Goal: Task Accomplishment & Management: Manage account settings

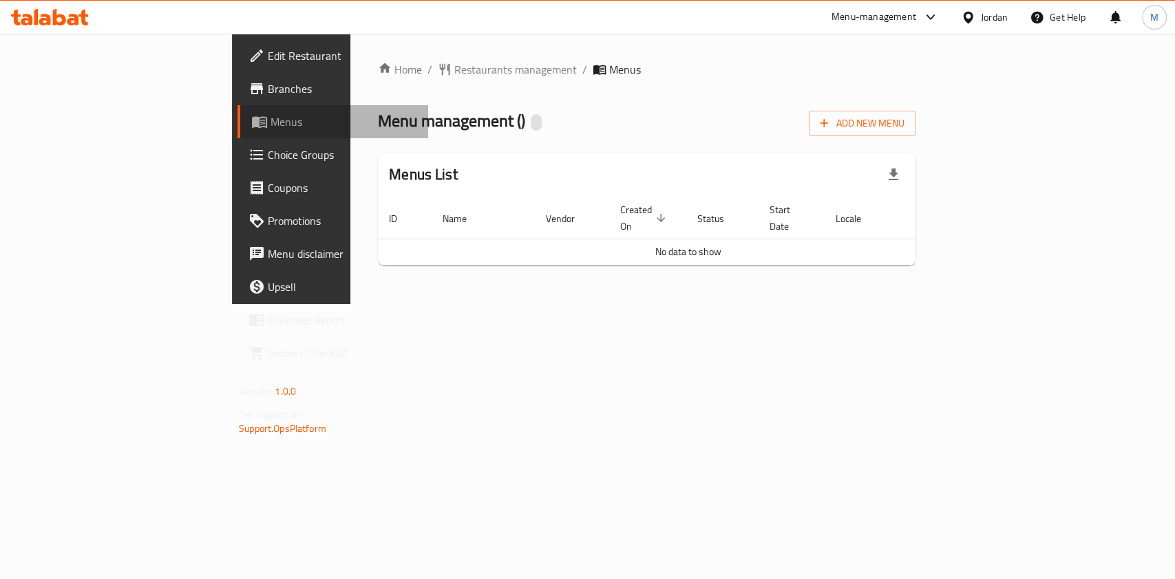
click at [270, 118] on span "Menus" at bounding box center [343, 122] width 147 height 17
click at [454, 74] on span "Restaurants management" at bounding box center [515, 69] width 122 height 17
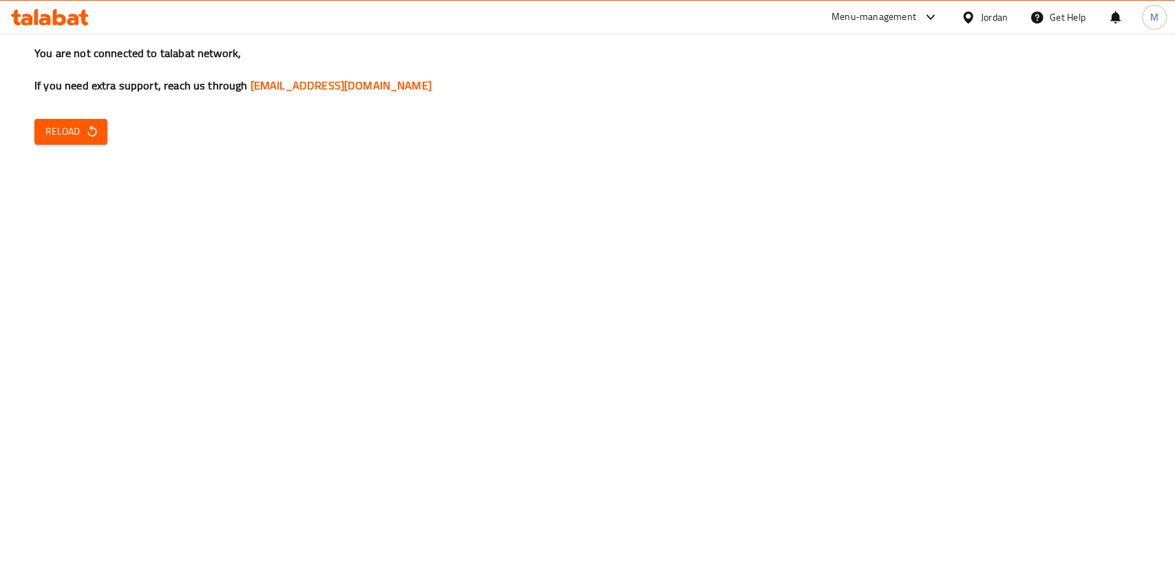
click at [103, 133] on button "Reload" at bounding box center [70, 131] width 73 height 25
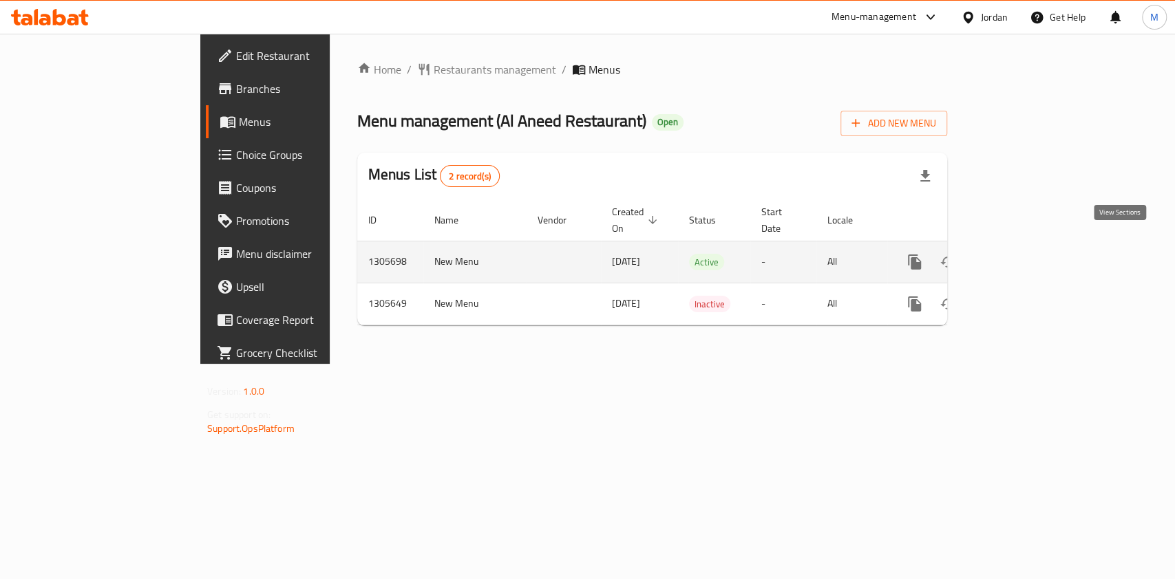
click at [1022, 254] on icon "enhanced table" at bounding box center [1013, 262] width 17 height 17
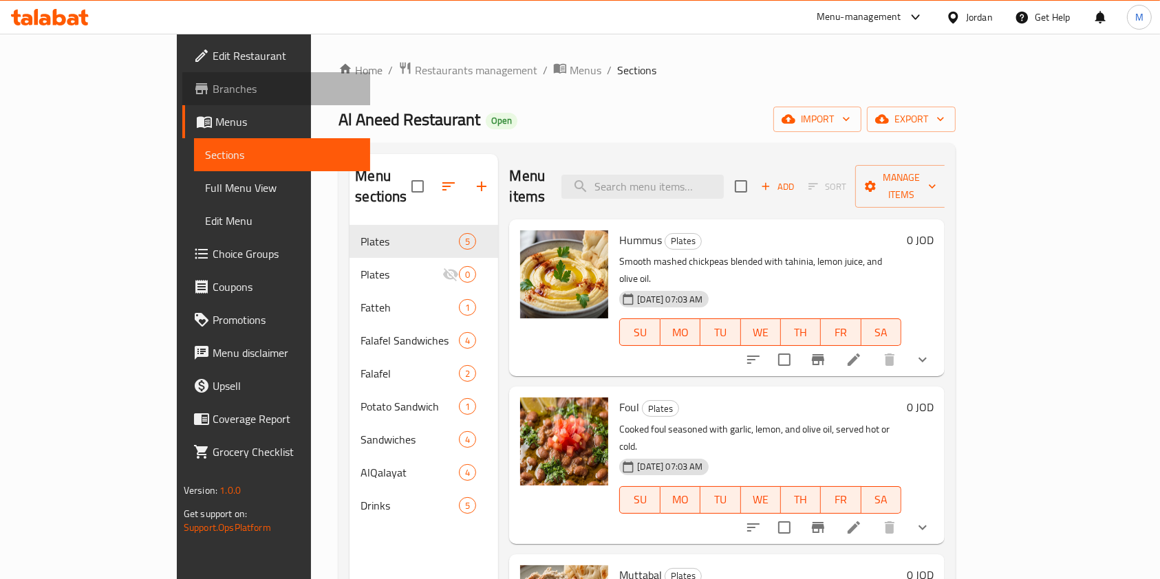
click at [213, 90] on span "Branches" at bounding box center [286, 89] width 147 height 17
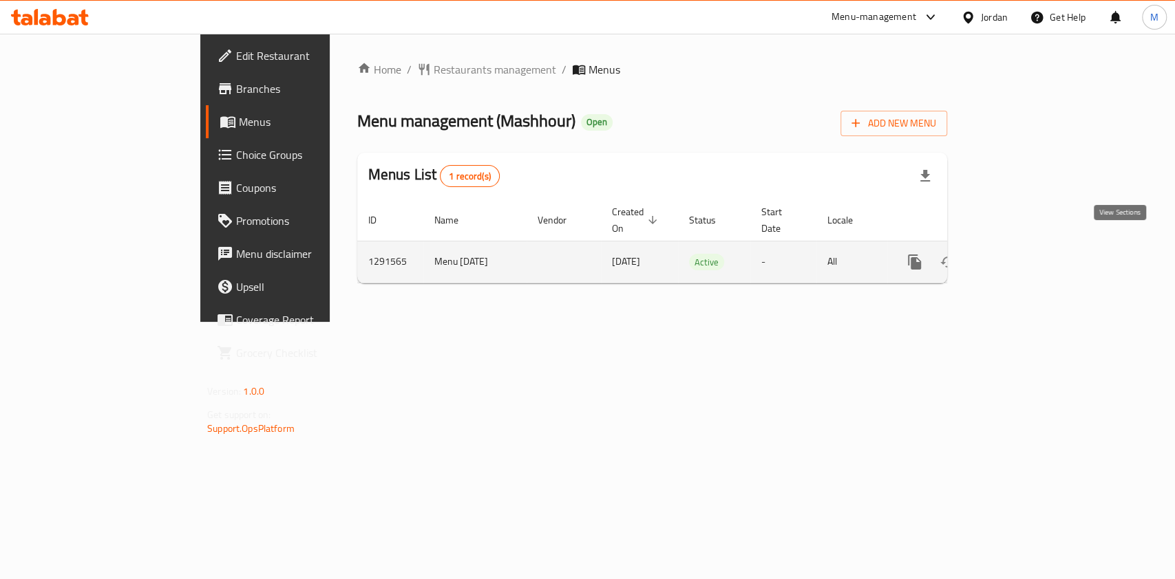
click at [1022, 254] on icon "enhanced table" at bounding box center [1013, 262] width 17 height 17
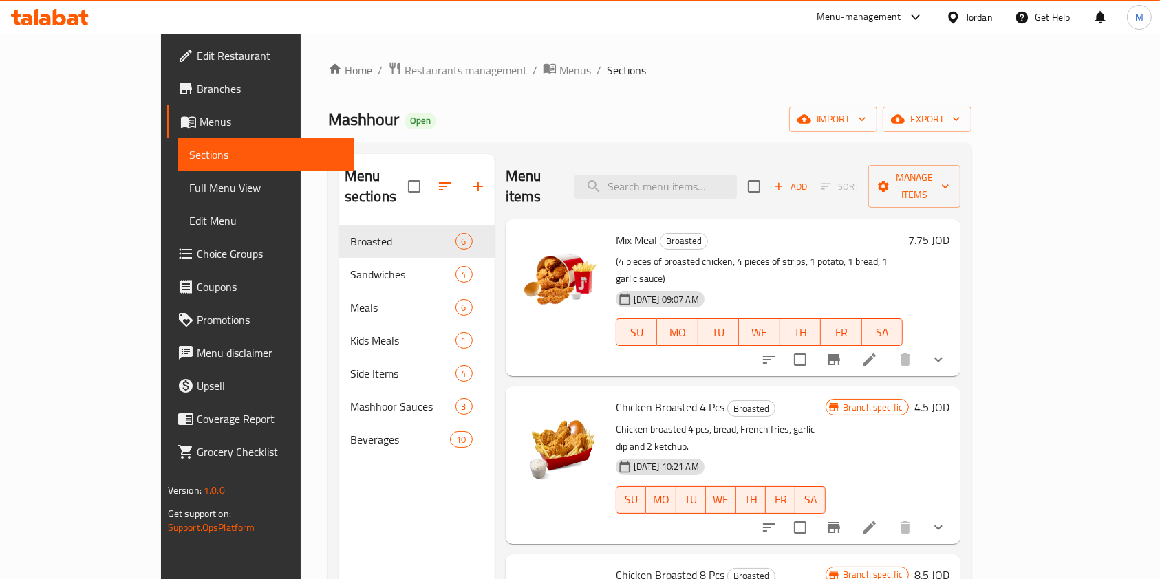
click at [197, 246] on span "Choice Groups" at bounding box center [270, 254] width 147 height 17
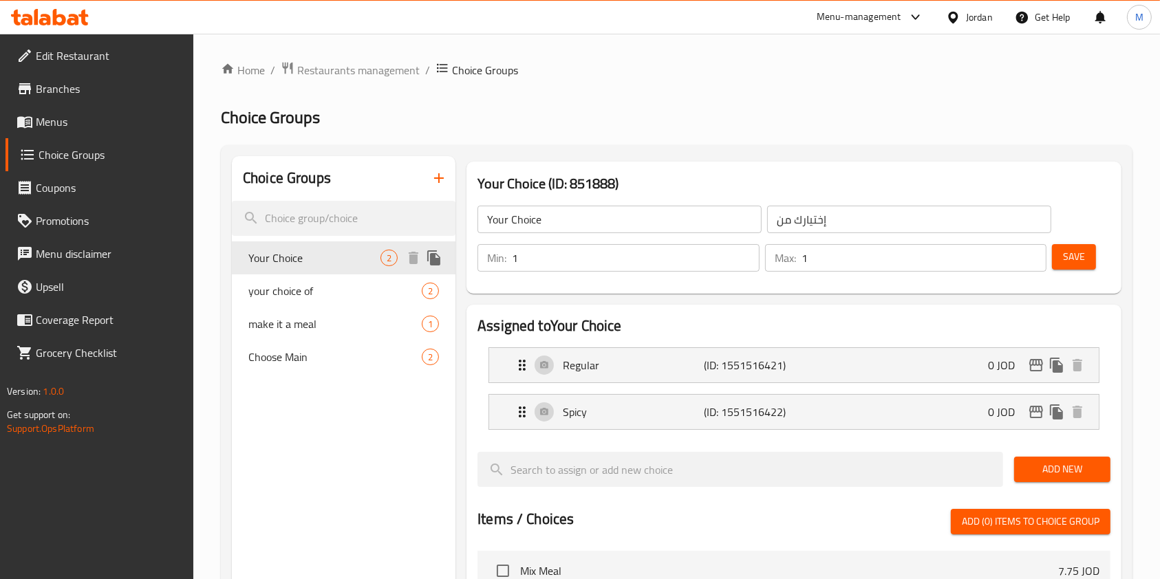
click at [433, 261] on icon "duplicate" at bounding box center [433, 257] width 13 height 15
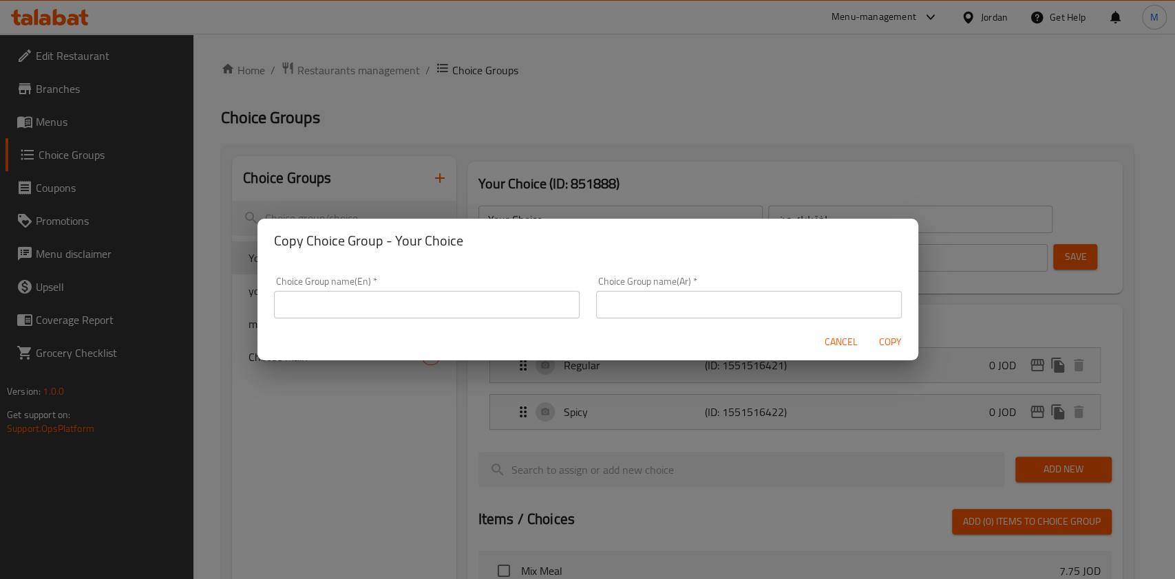
drag, startPoint x: 356, startPoint y: 559, endPoint x: 358, endPoint y: 541, distance: 17.3
click at [358, 548] on div "Copy Choice Group - Your Choice Choice Group name(En)   * Choice Group name(En)…" at bounding box center [587, 289] width 1175 height 579
drag, startPoint x: 879, startPoint y: 339, endPoint x: 616, endPoint y: 334, distance: 263.6
click at [881, 339] on span "Copy" at bounding box center [890, 342] width 33 height 17
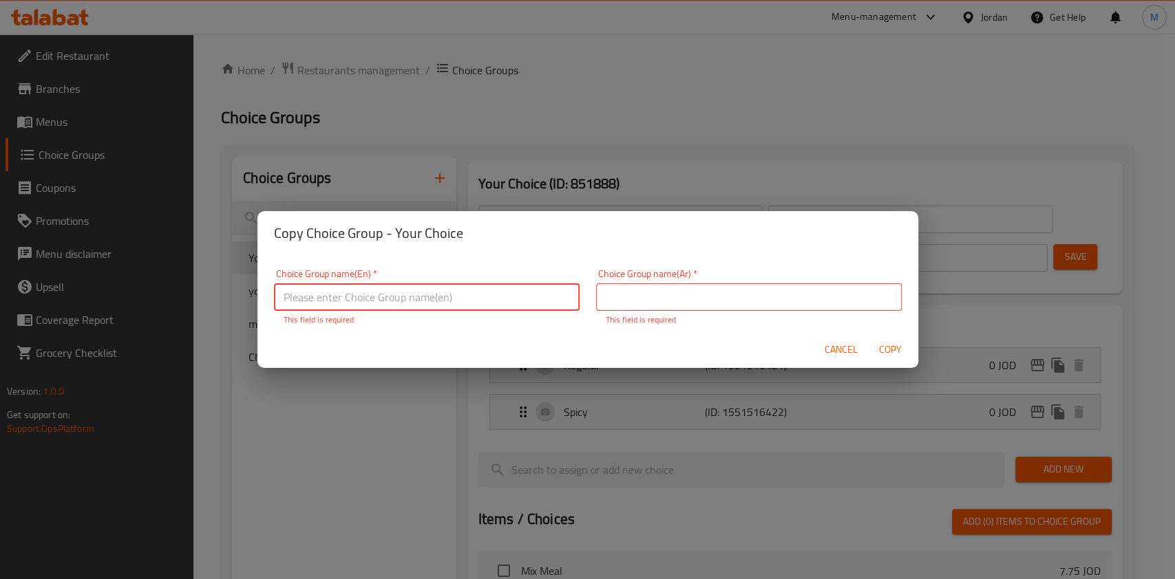
drag, startPoint x: 833, startPoint y: 361, endPoint x: 839, endPoint y: 357, distance: 7.1
click at [834, 361] on button "Cancel" at bounding box center [841, 349] width 44 height 25
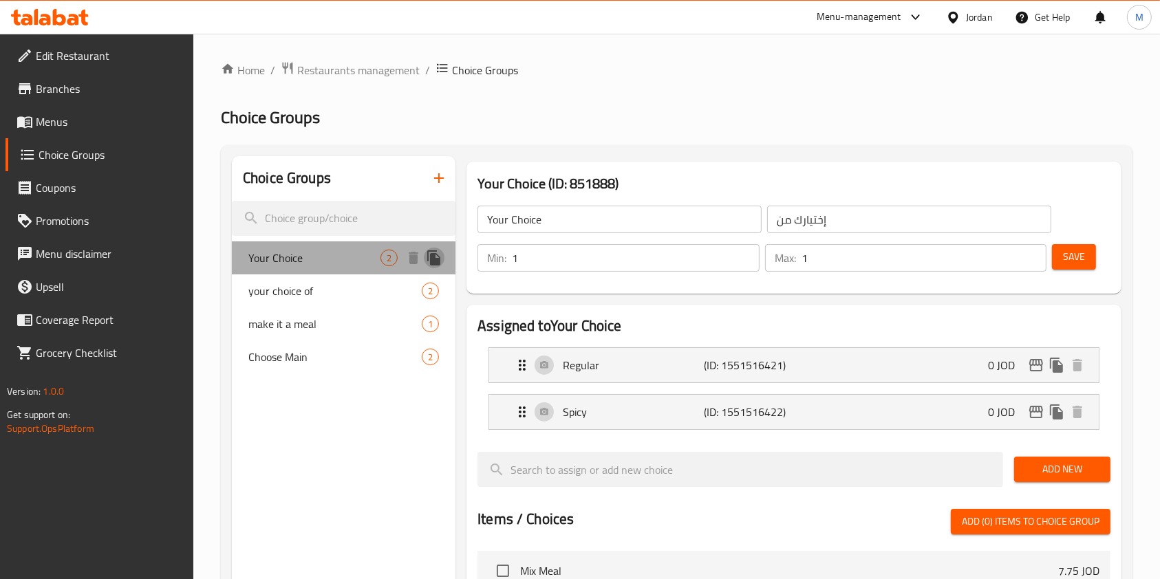
click at [431, 257] on icon "duplicate" at bounding box center [433, 257] width 13 height 15
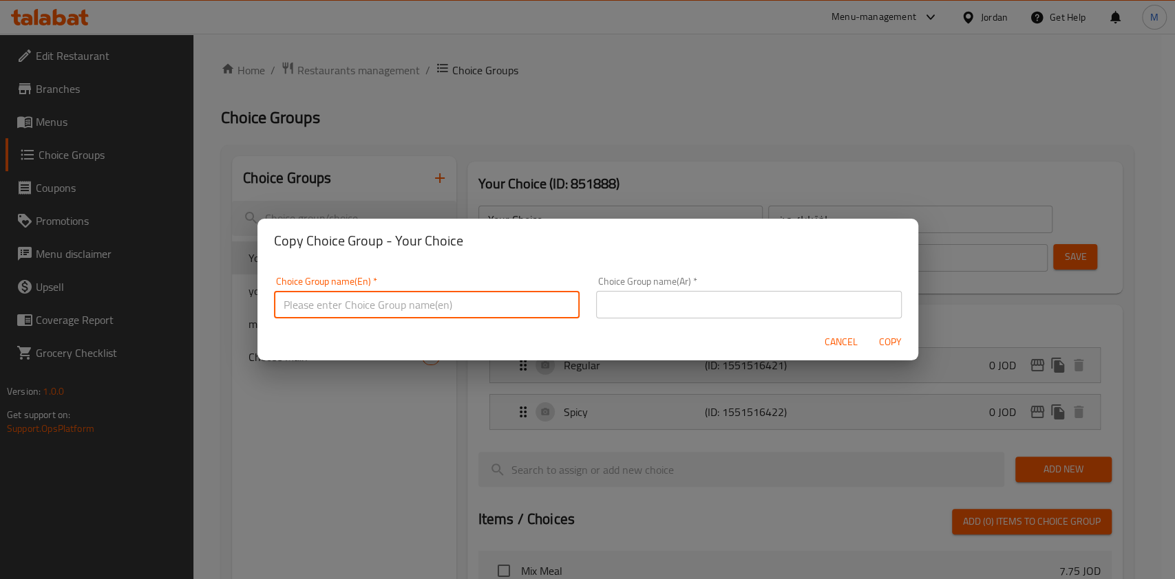
click at [427, 295] on input "text" at bounding box center [426, 305] width 305 height 28
drag, startPoint x: 348, startPoint y: 308, endPoint x: 687, endPoint y: 299, distance: 338.6
click at [687, 299] on div "Choice Group name(En)   * Your Choice Of Your Free Piece: Choice Group name(En)…" at bounding box center [588, 297] width 644 height 58
type input "Your Choice Of"
click at [694, 301] on input "text" at bounding box center [748, 305] width 305 height 28
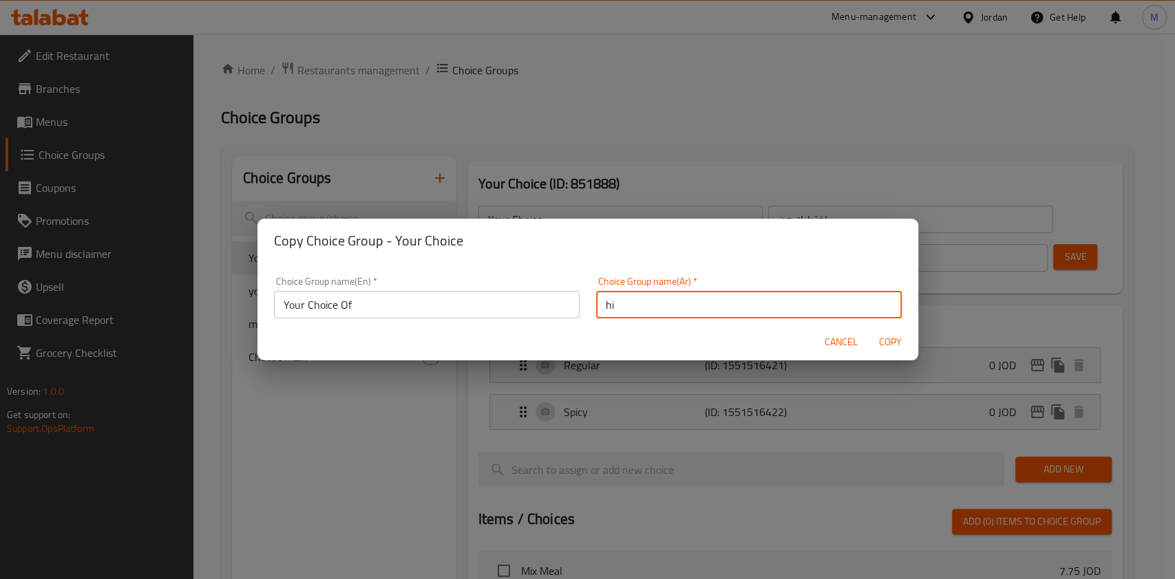
type input "h"
type input "اختيارك من"
drag, startPoint x: 617, startPoint y: 244, endPoint x: 730, endPoint y: 235, distance: 113.2
click at [617, 244] on h2 "Copy Choice Group - Your Choice" at bounding box center [588, 241] width 628 height 22
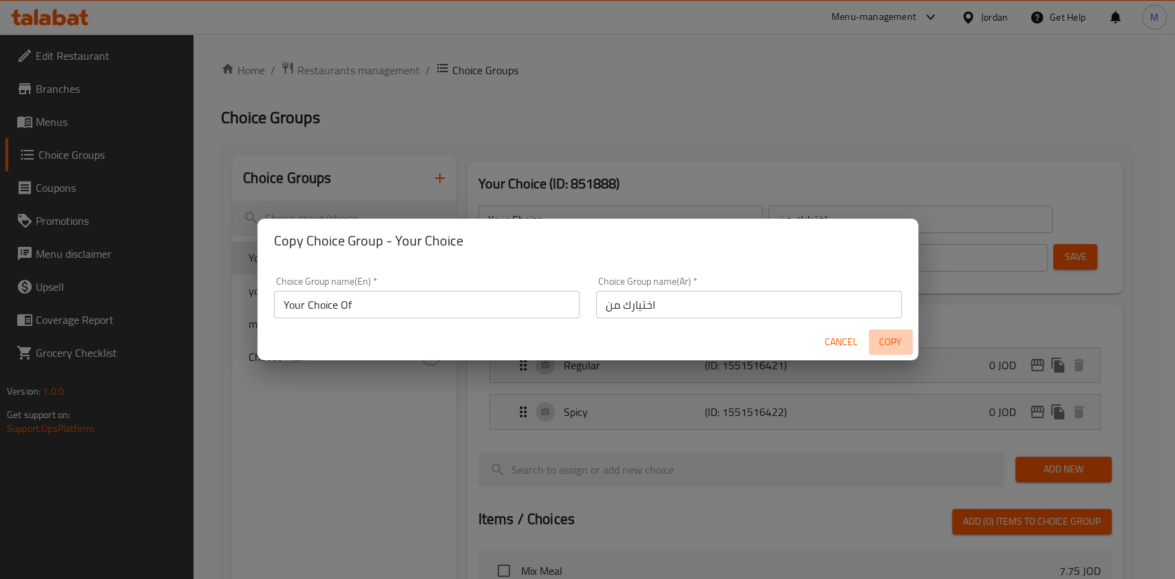
click at [884, 338] on span "Copy" at bounding box center [890, 342] width 33 height 17
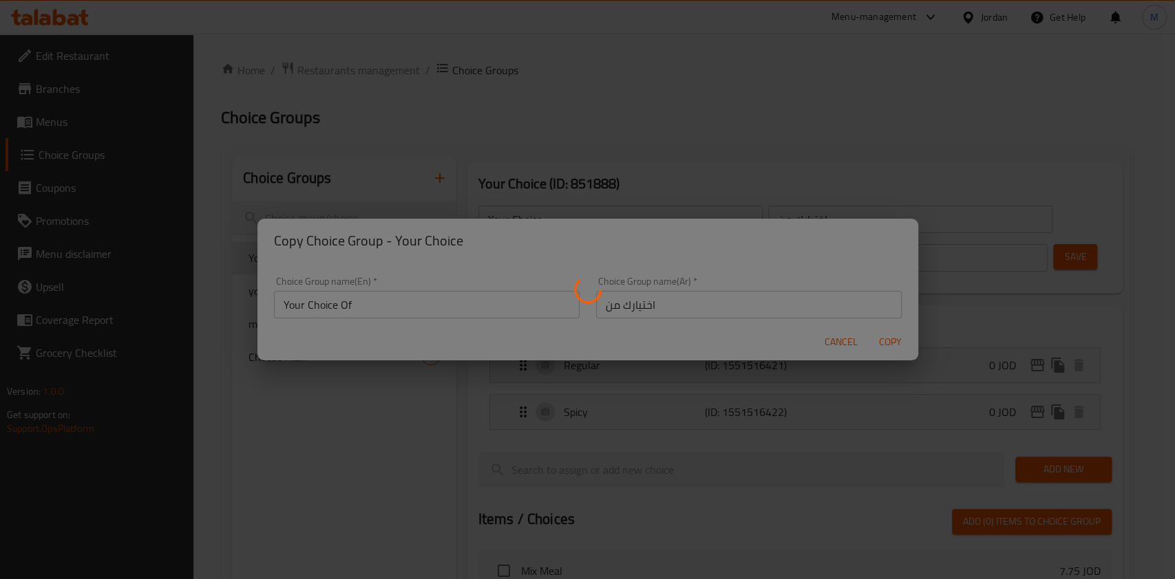
type input "Your Choice Of"
type input "اختيارك من"
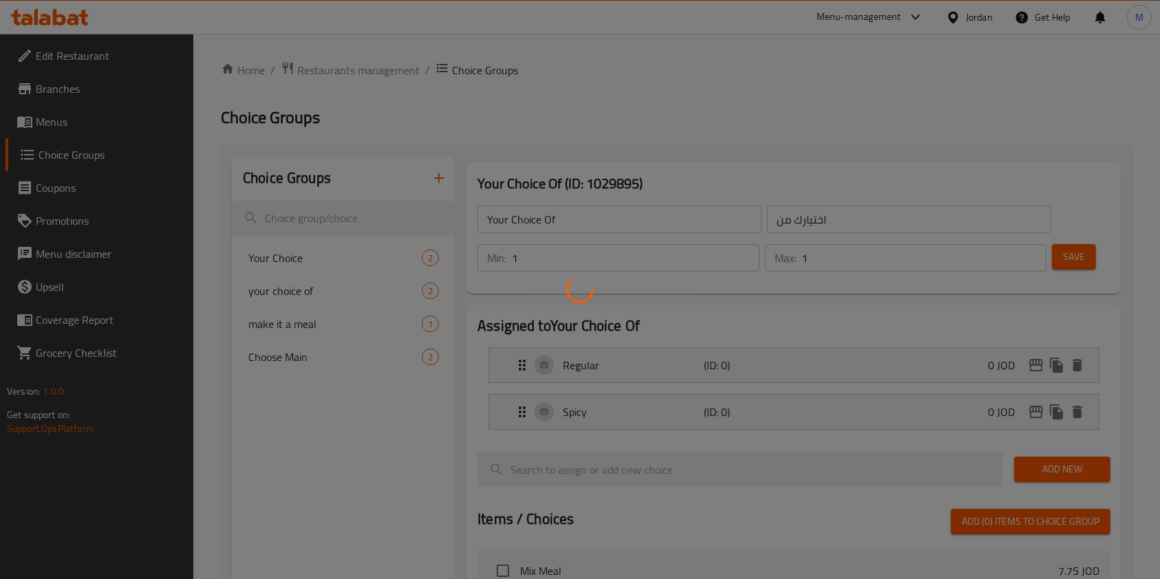
click at [334, 546] on div at bounding box center [580, 289] width 1160 height 579
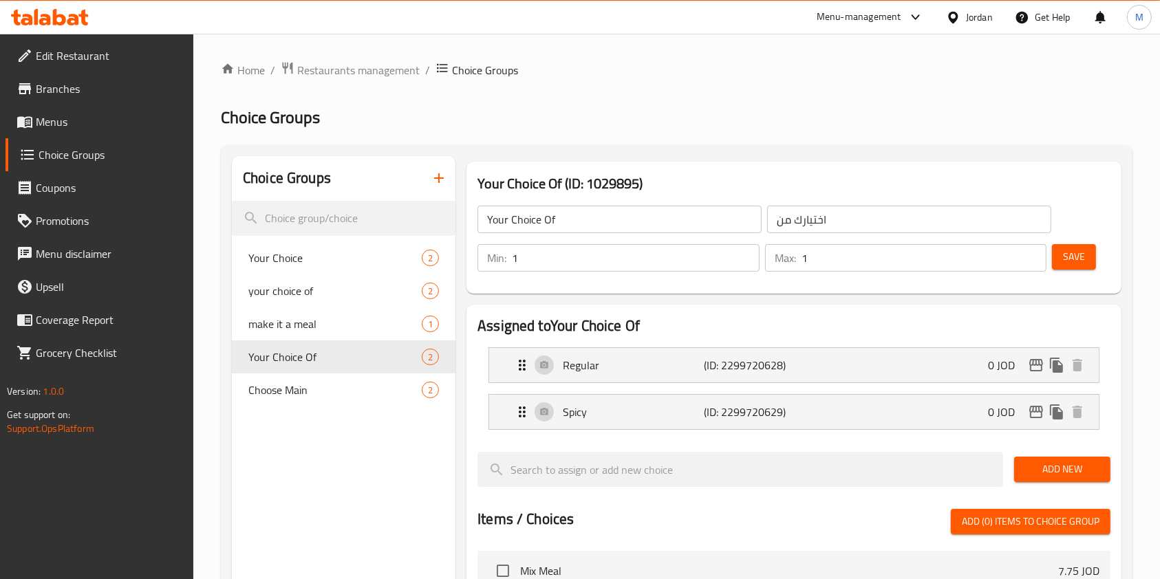
click at [303, 34] on div "​ Menu-management Jordan Get Help M Edit Restaurant Branches Menus Choice Group…" at bounding box center [580, 307] width 1160 height 546
click at [355, 357] on span "Your Choice Of" at bounding box center [314, 357] width 132 height 17
click at [599, 220] on input "Your Choice Of" at bounding box center [620, 220] width 284 height 28
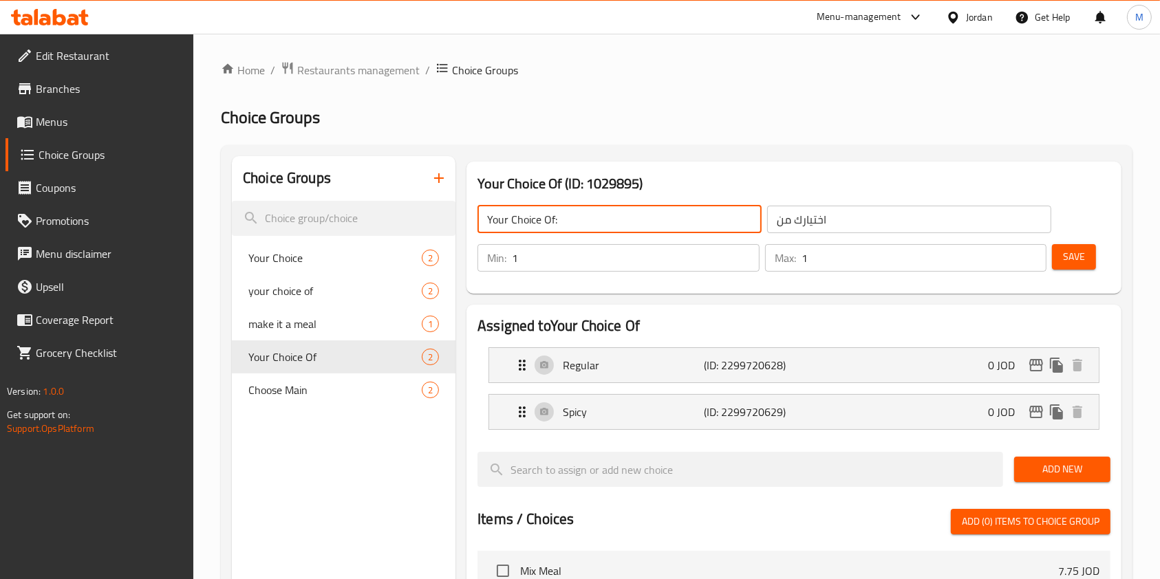
type input "Your Choice Of:"
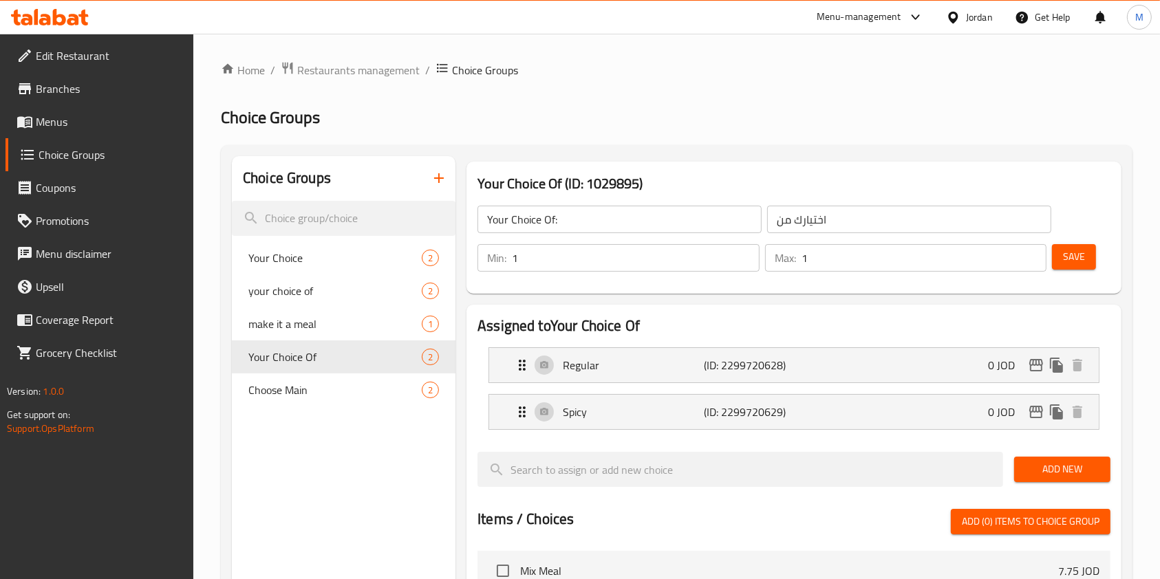
click at [958, 95] on div "Home / Restaurants management / Choice Groups Choice Groups Choice Groups Your …" at bounding box center [677, 539] width 912 height 956
click at [1082, 253] on span "Save" at bounding box center [1074, 256] width 22 height 17
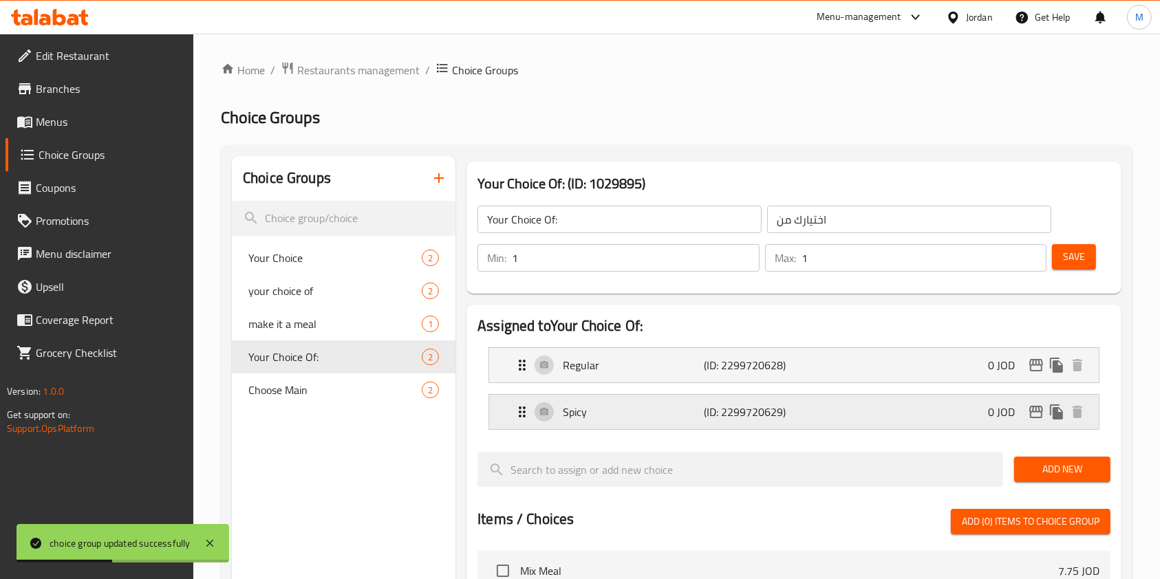
click at [850, 396] on div "Spicy (ID: 2299720629) 0 JOD" at bounding box center [798, 412] width 568 height 34
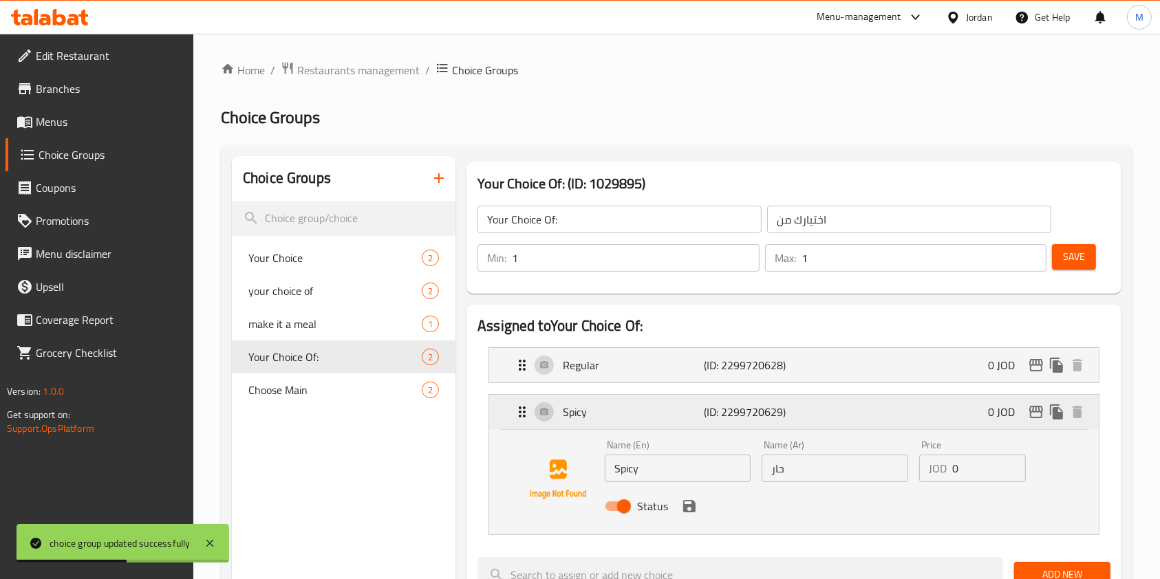
click at [850, 396] on div "Spicy (ID: 2299720629) 0 JOD" at bounding box center [798, 412] width 568 height 34
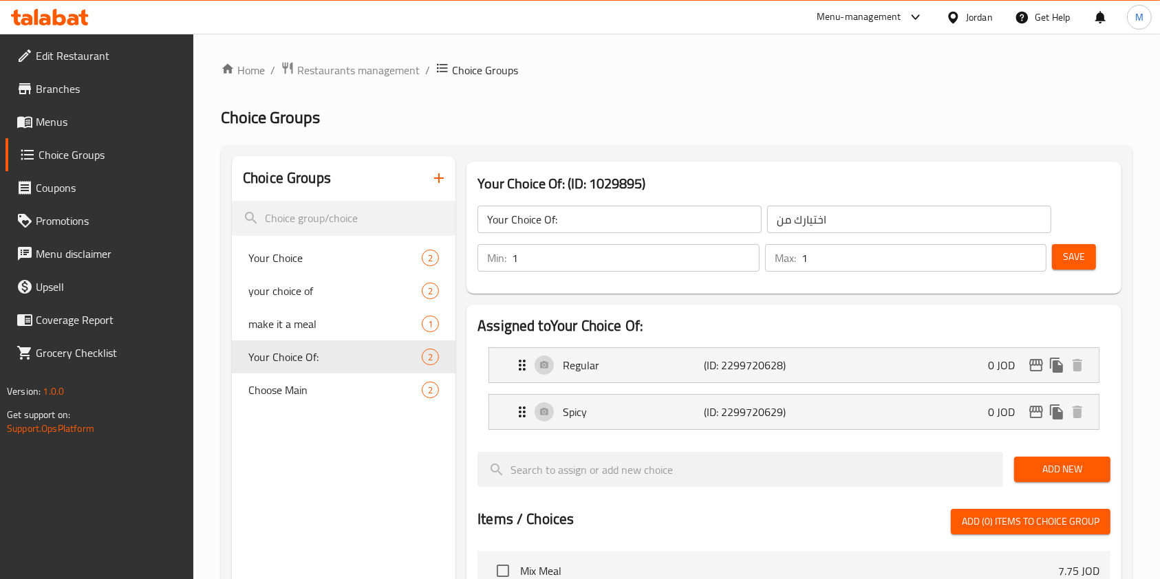
click at [62, 114] on span "Menus" at bounding box center [109, 122] width 147 height 17
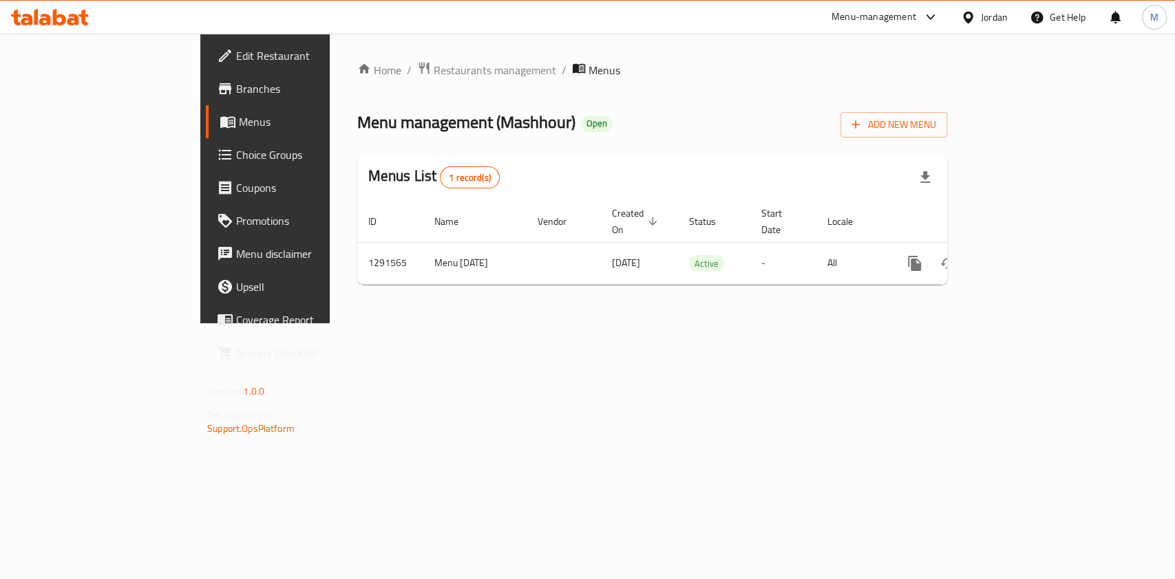
click at [1041, 219] on th "Actions" at bounding box center [964, 222] width 154 height 42
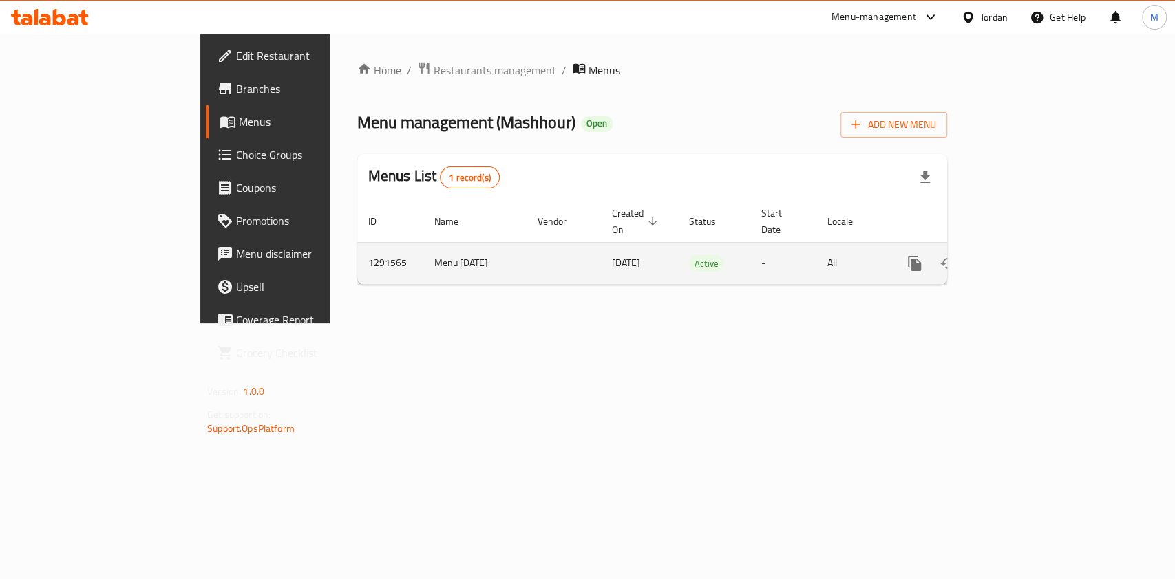
click at [1020, 257] on icon "enhanced table" at bounding box center [1013, 263] width 12 height 12
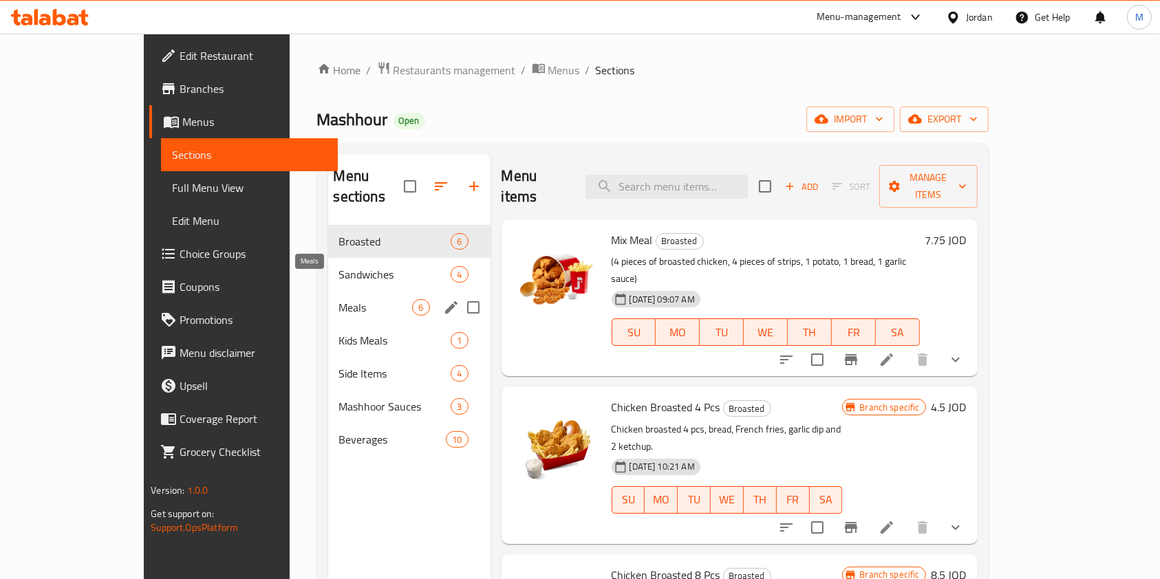
click at [339, 299] on span "Meals" at bounding box center [376, 307] width 74 height 17
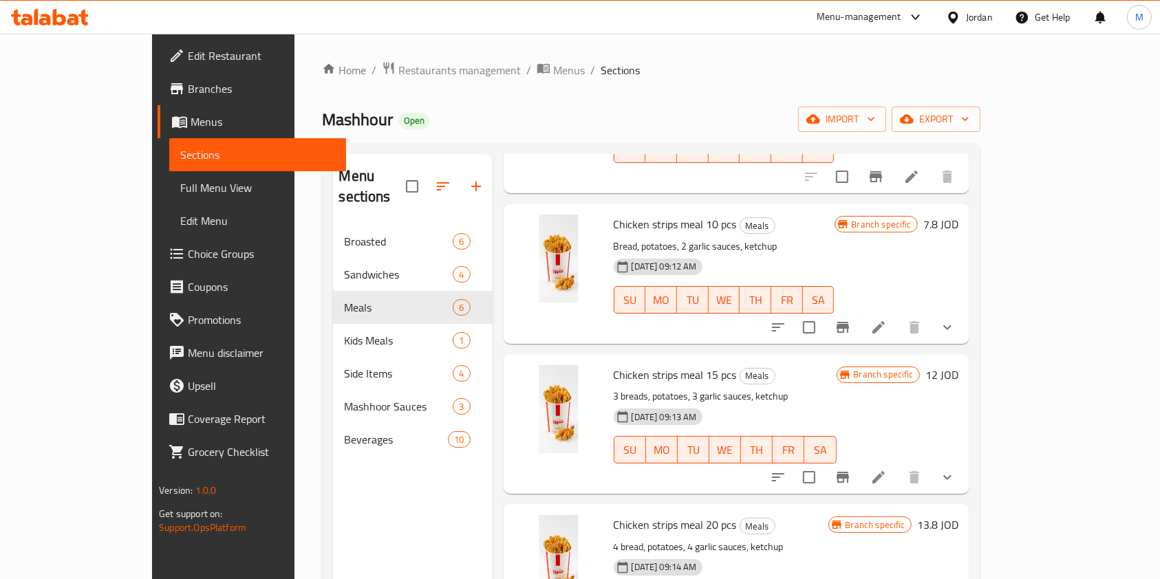
scroll to position [92, 0]
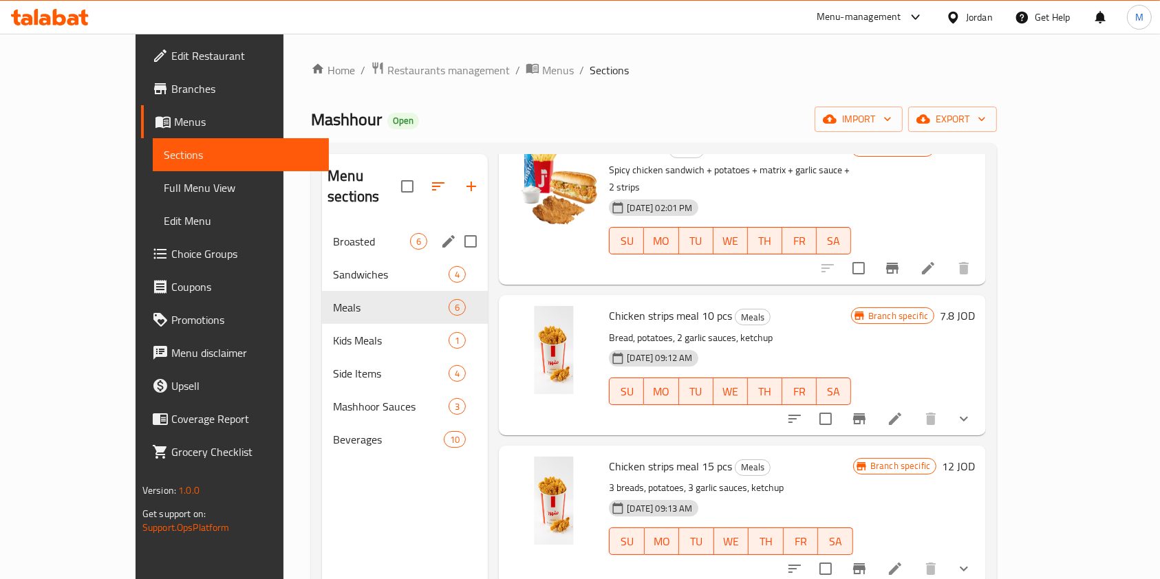
drag, startPoint x: 305, startPoint y: 218, endPoint x: 321, endPoint y: 190, distance: 32.0
click at [333, 233] on span "Broasted" at bounding box center [371, 241] width 77 height 17
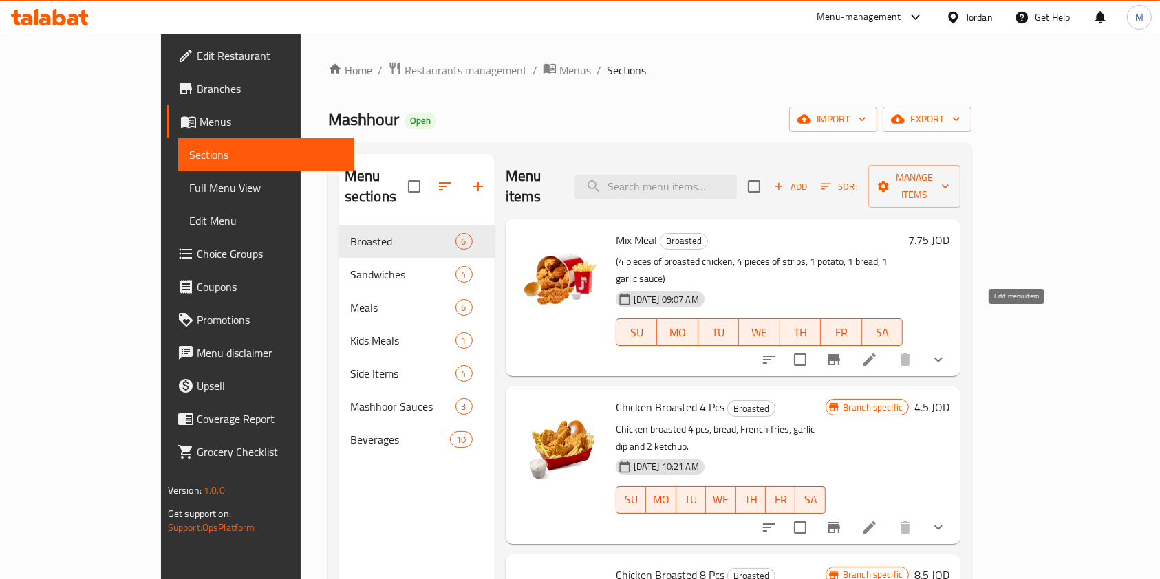
click at [878, 352] on icon at bounding box center [869, 360] width 17 height 17
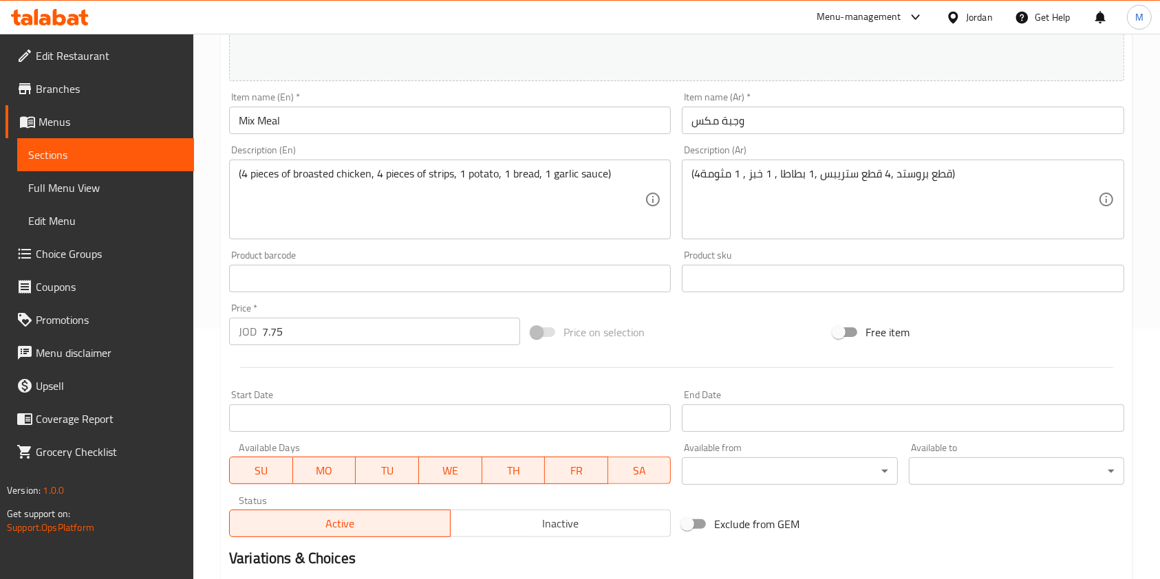
scroll to position [435, 0]
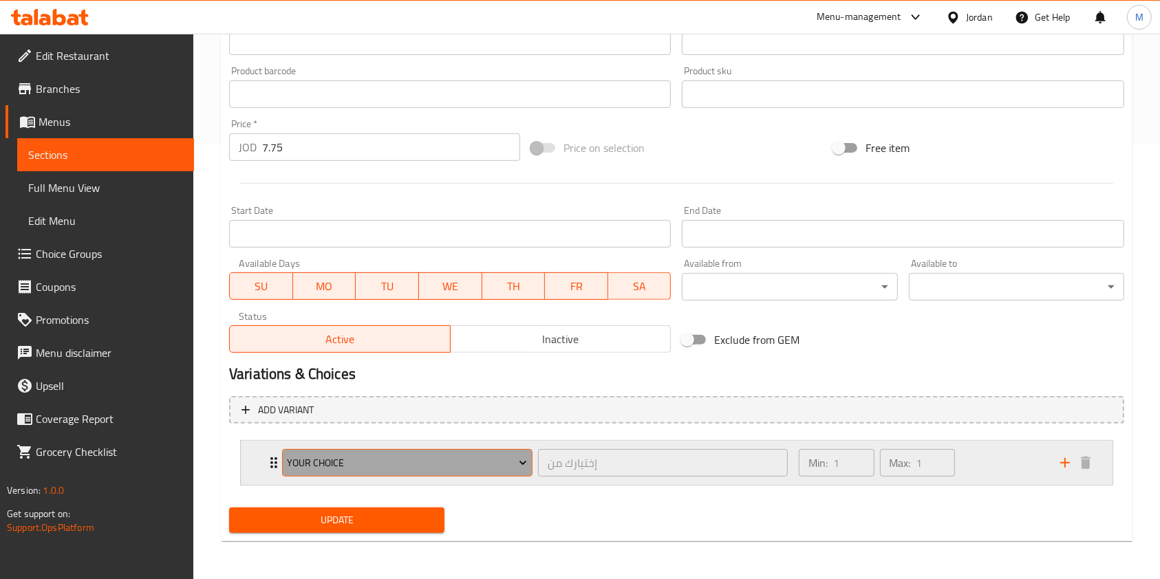
click at [469, 454] on button "Your Choice" at bounding box center [407, 463] width 250 height 28
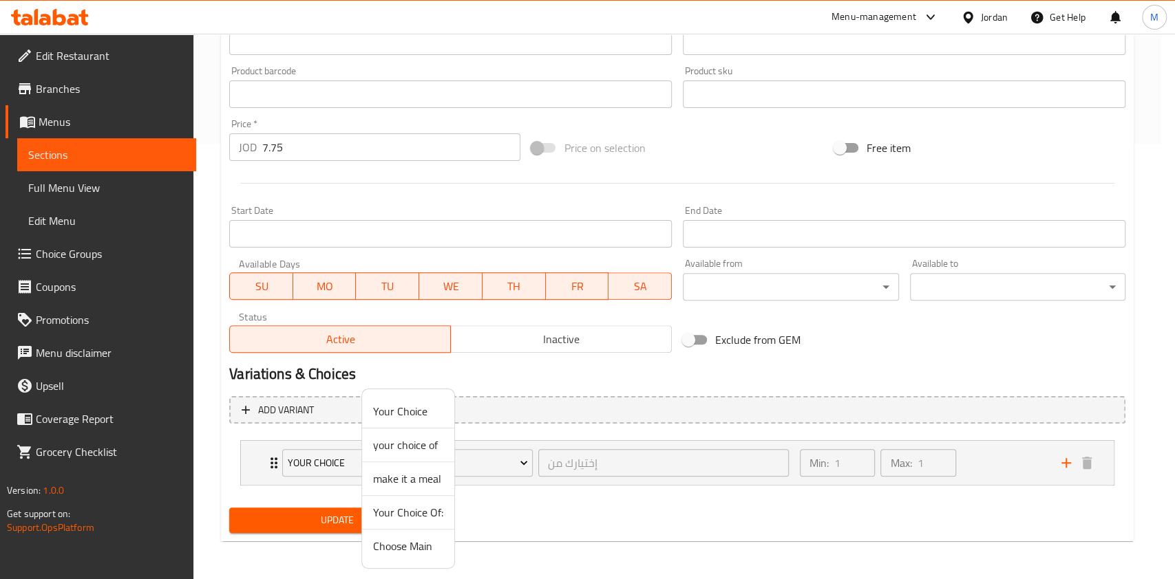
click at [422, 513] on span "Your Choice Of:" at bounding box center [408, 512] width 70 height 17
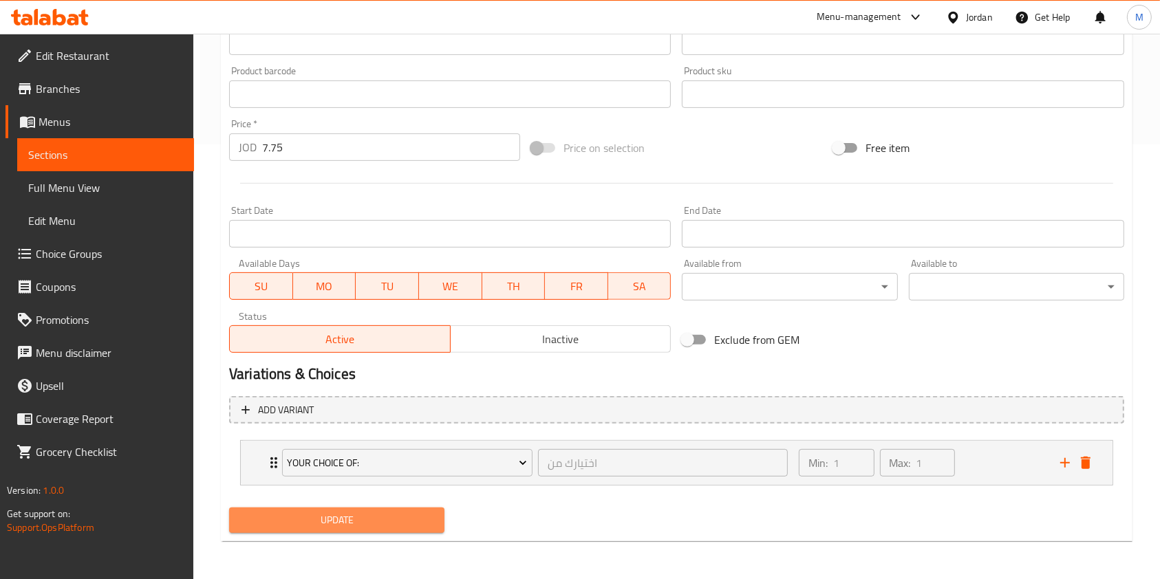
drag, startPoint x: 413, startPoint y: 519, endPoint x: 616, endPoint y: 466, distance: 210.0
click at [415, 520] on span "Update" at bounding box center [336, 520] width 193 height 17
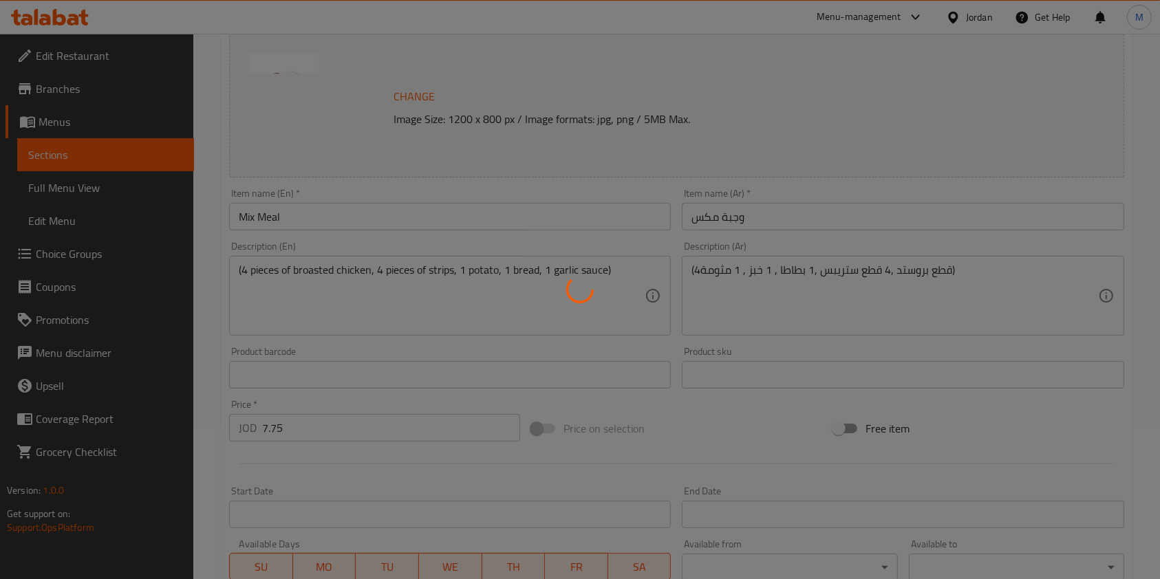
scroll to position [0, 0]
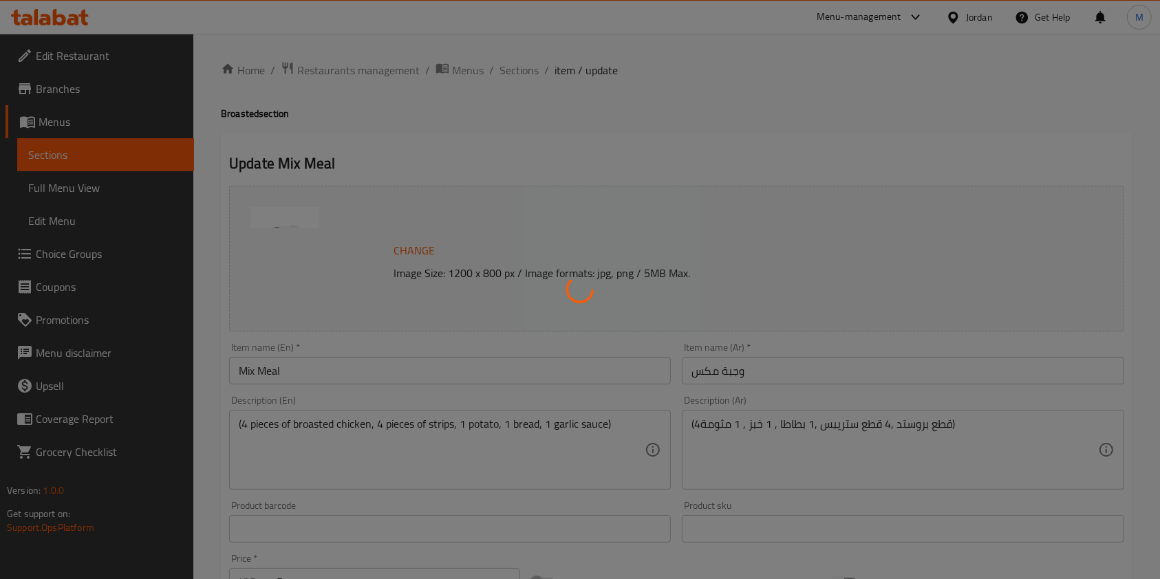
click at [508, 66] on div at bounding box center [580, 289] width 1160 height 579
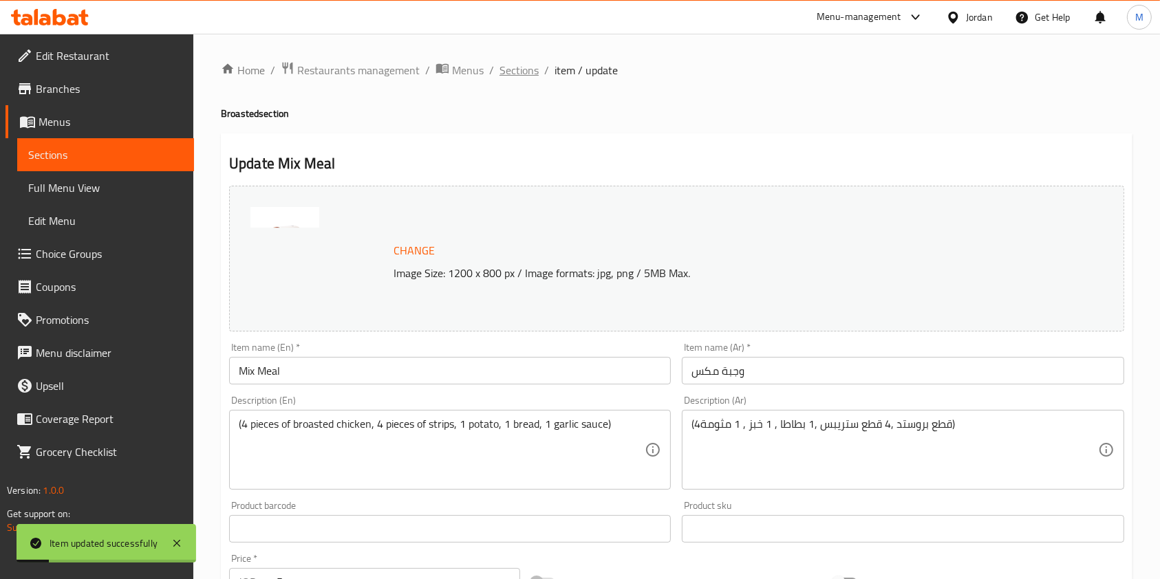
click at [513, 74] on span "Sections" at bounding box center [519, 70] width 39 height 17
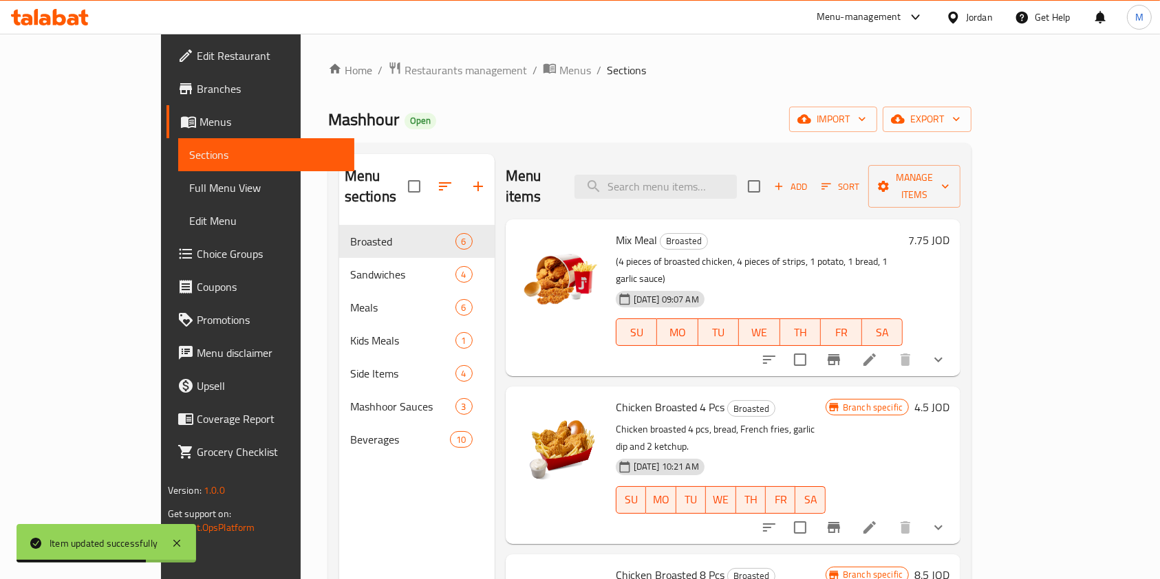
drag, startPoint x: 967, startPoint y: 205, endPoint x: 987, endPoint y: 218, distance: 23.9
click at [903, 230] on h6 "Mix Meal Broasted" at bounding box center [760, 239] width 288 height 19
click at [197, 258] on span "Choice Groups" at bounding box center [270, 254] width 147 height 17
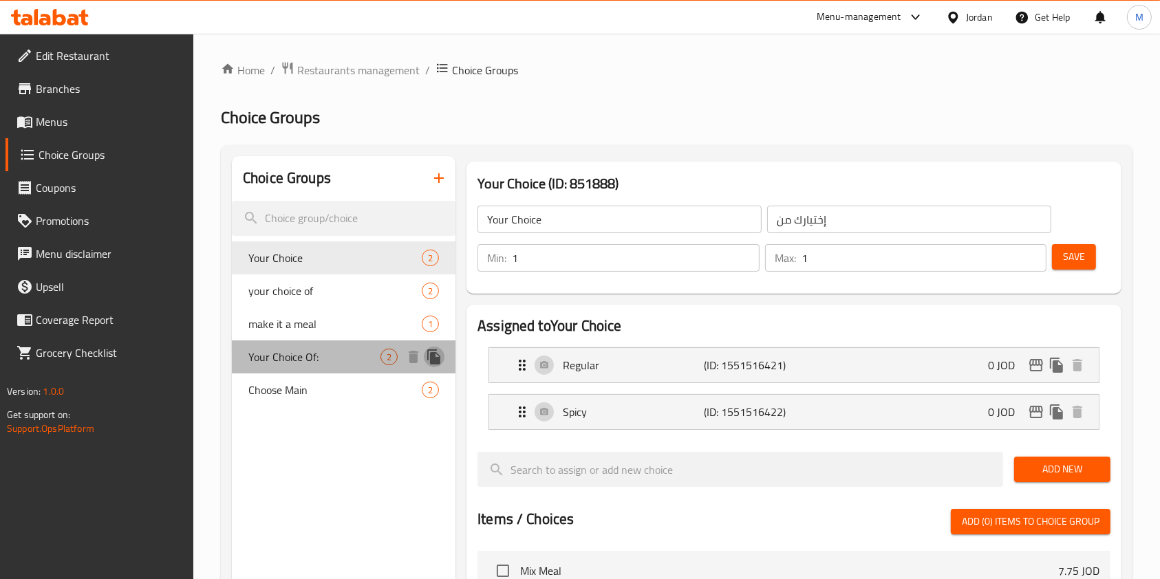
click at [438, 357] on icon "duplicate" at bounding box center [433, 357] width 13 height 15
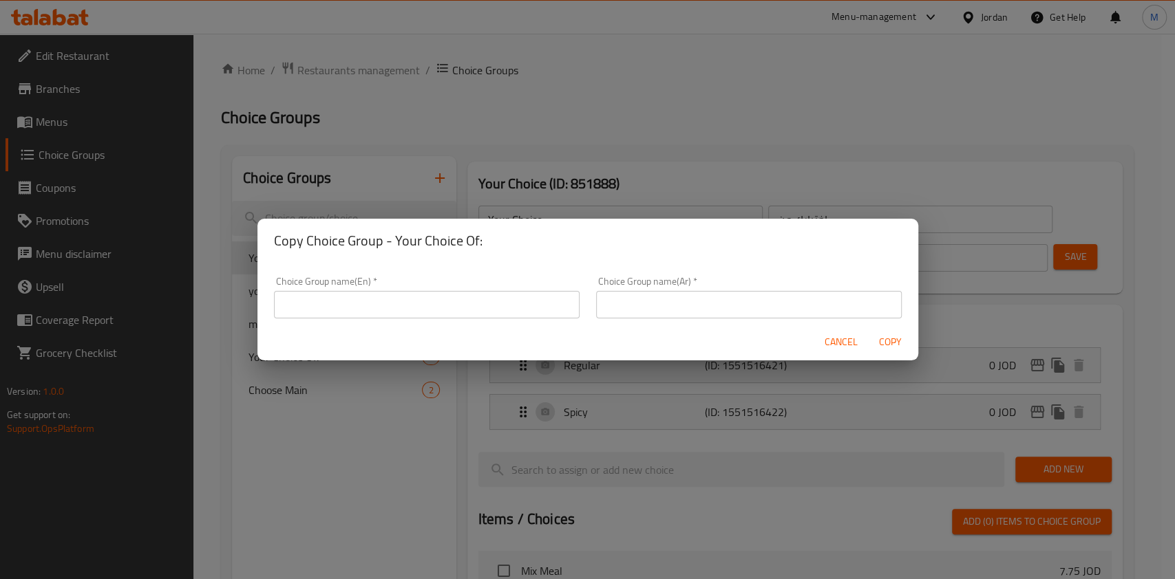
click at [402, 308] on input "text" at bounding box center [426, 305] width 305 height 28
type input "ك"
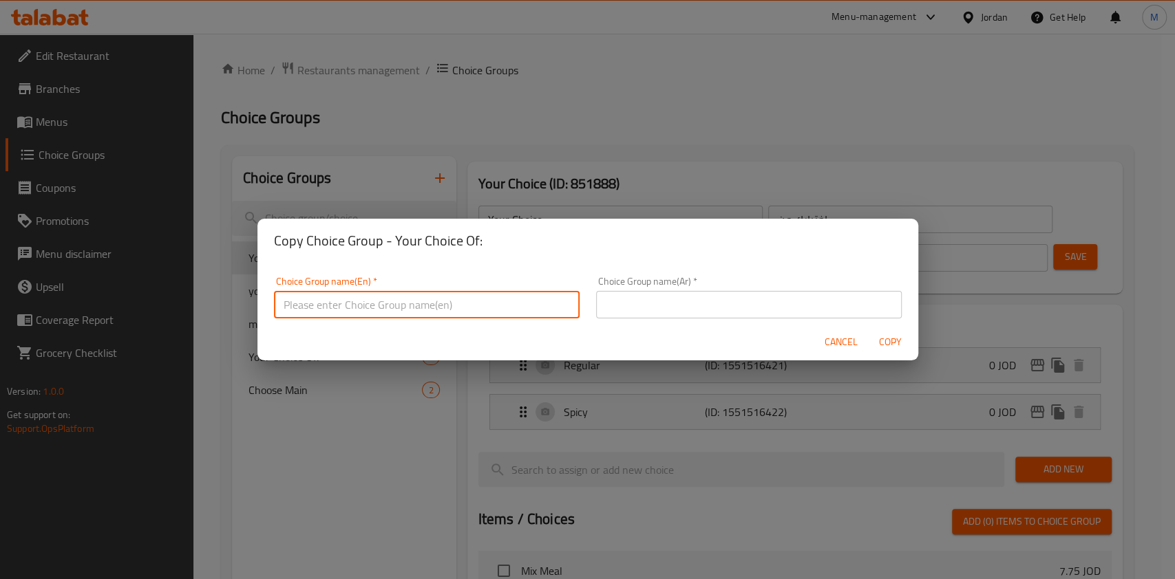
click at [598, 103] on div "Copy Choice Group - Your Choice Of: Choice Group name(En)   * Choice Group name…" at bounding box center [587, 289] width 1175 height 579
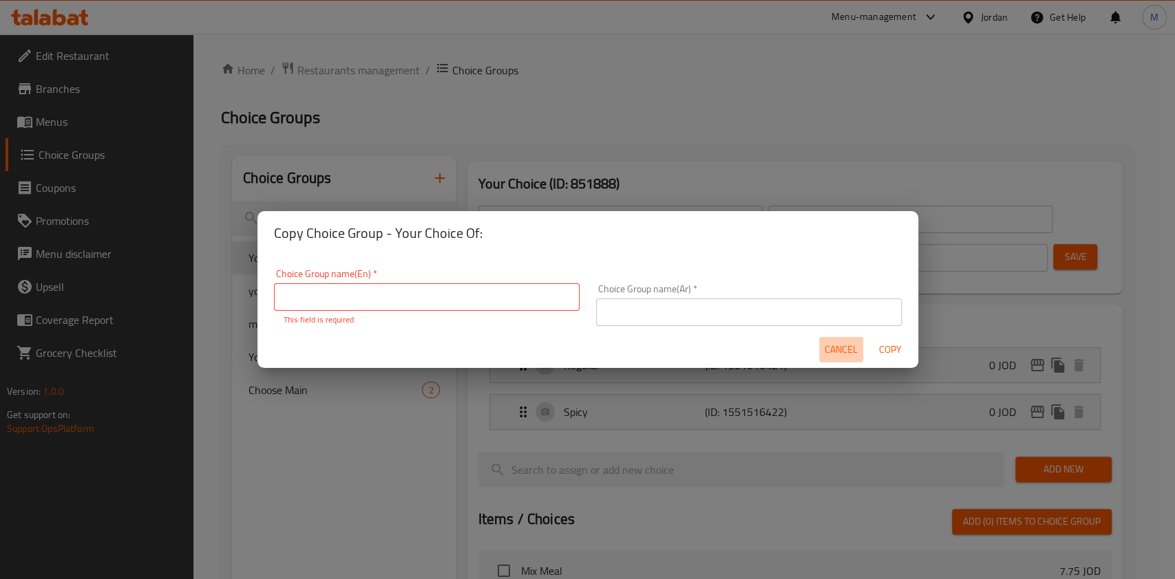
click at [833, 349] on span "Cancel" at bounding box center [840, 349] width 33 height 17
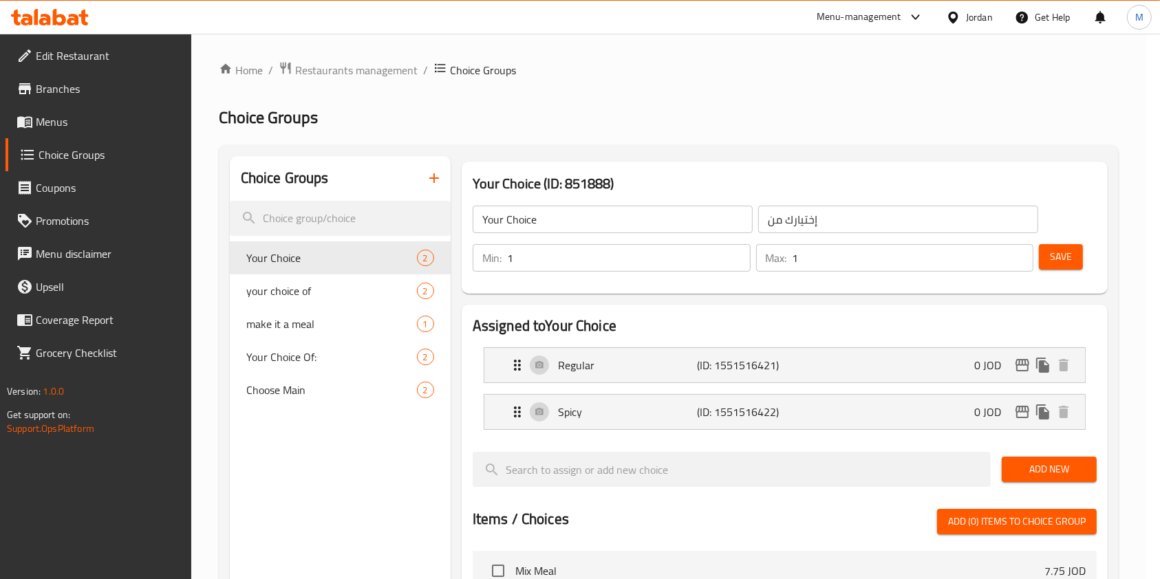
drag, startPoint x: 836, startPoint y: 347, endPoint x: 839, endPoint y: 339, distance: 8.3
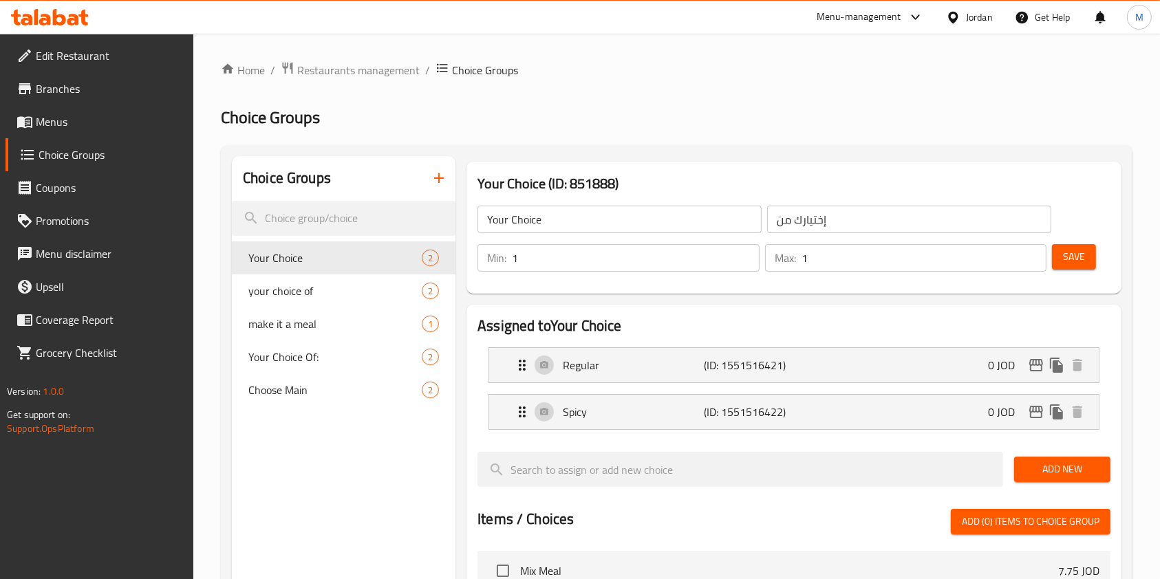
click at [731, 118] on h2 "Choice Groups" at bounding box center [677, 118] width 912 height 22
click at [56, 134] on link "Menus" at bounding box center [100, 121] width 189 height 33
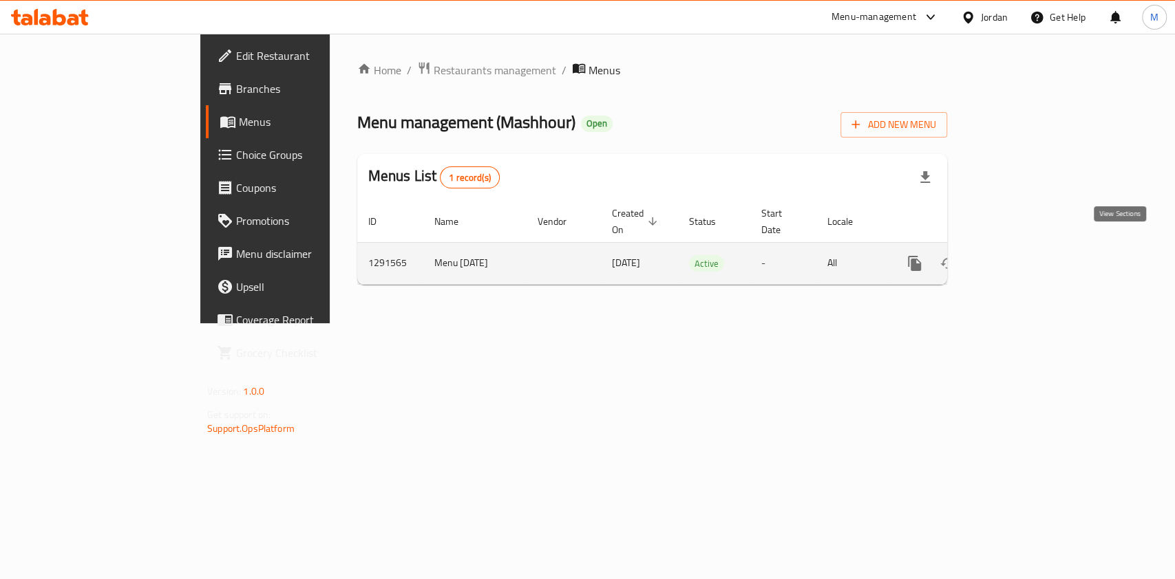
click at [1022, 255] on icon "enhanced table" at bounding box center [1013, 263] width 17 height 17
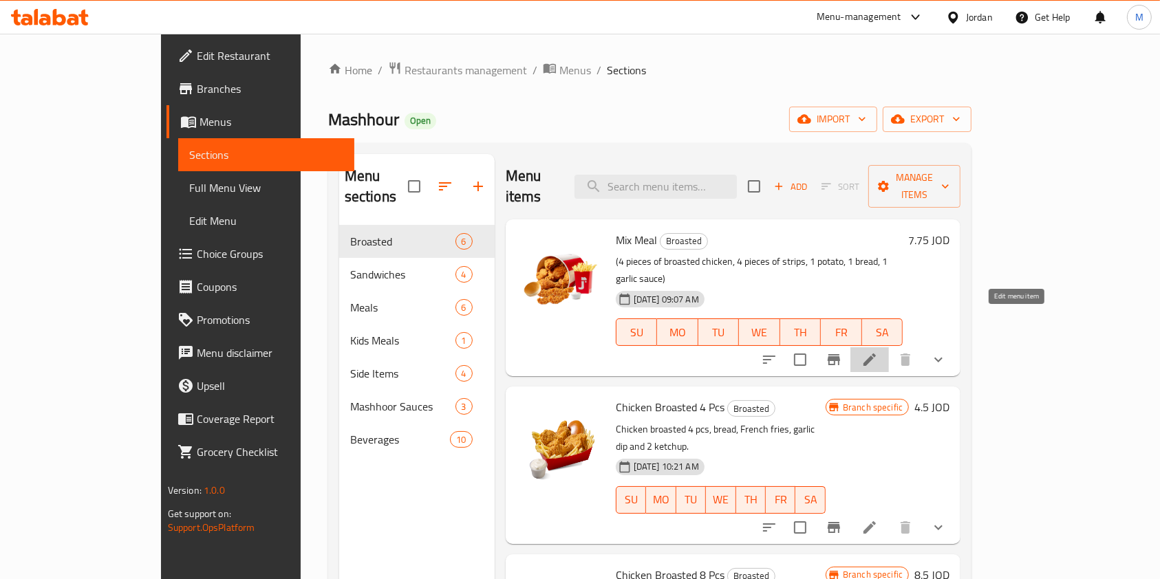
click at [878, 352] on icon at bounding box center [869, 360] width 17 height 17
